Goal: Navigation & Orientation: Understand site structure

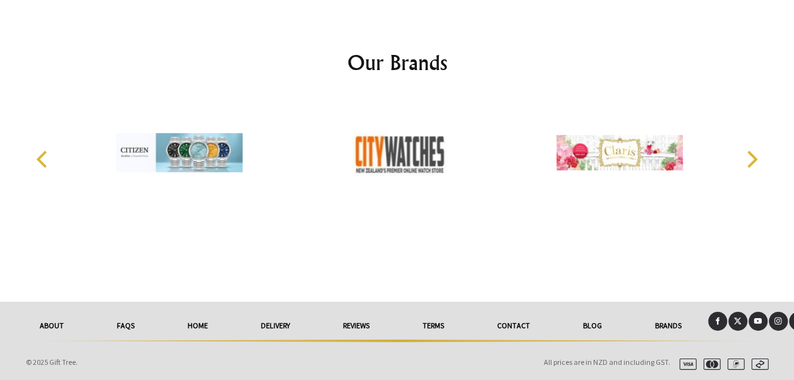
scroll to position [1928, 0]
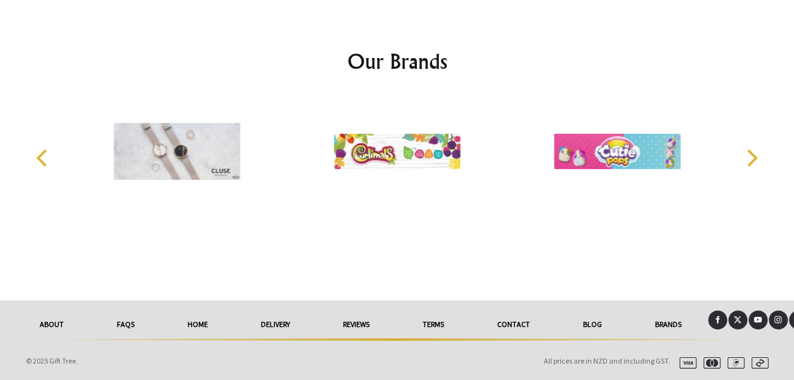
click at [56, 320] on link "About" at bounding box center [51, 325] width 77 height 28
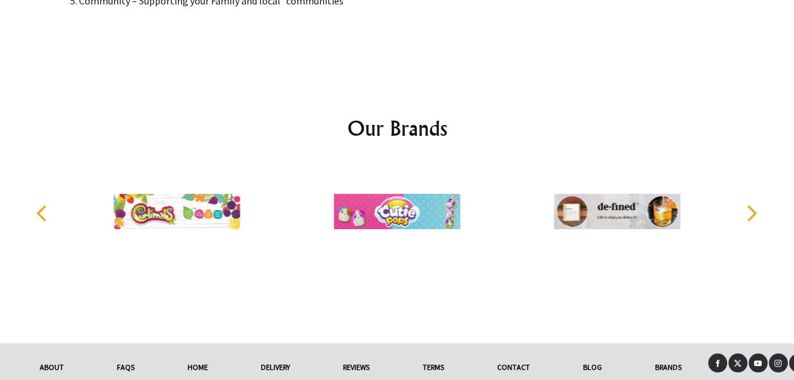
scroll to position [2236, 0]
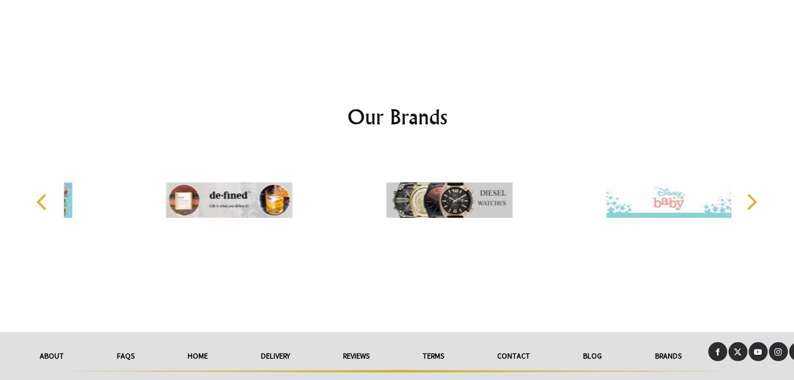
click at [265, 342] on link "delivery" at bounding box center [275, 356] width 82 height 28
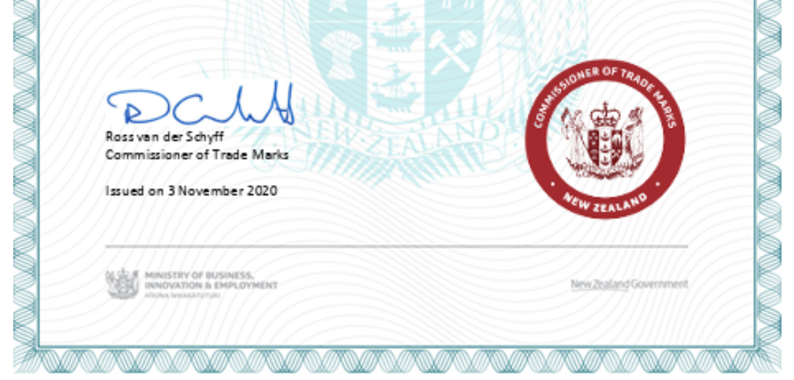
scroll to position [3021, 0]
